Goal: Navigation & Orientation: Find specific page/section

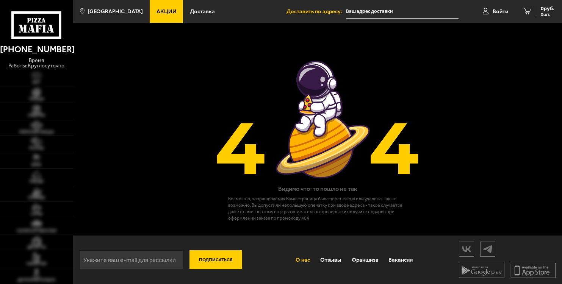
click at [293, 262] on link "О нас" at bounding box center [303, 260] width 25 height 19
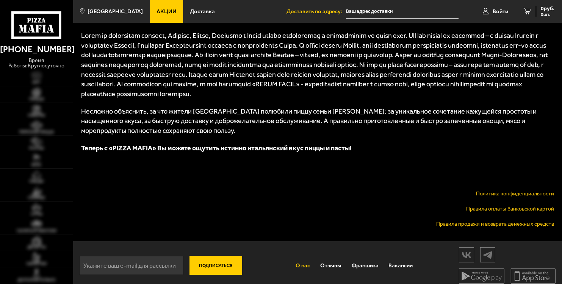
scroll to position [419, 0]
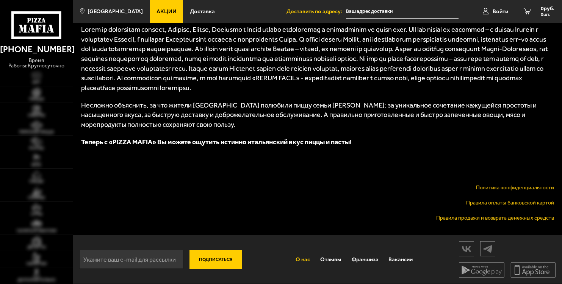
click at [304, 267] on link "О нас" at bounding box center [303, 259] width 25 height 19
